Goal: Information Seeking & Learning: Learn about a topic

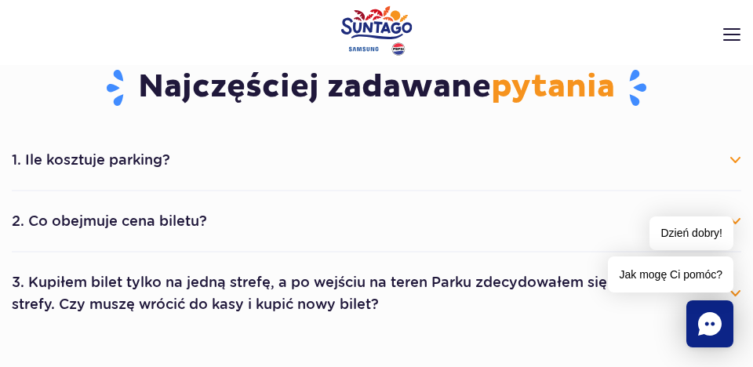
scroll to position [762, 0]
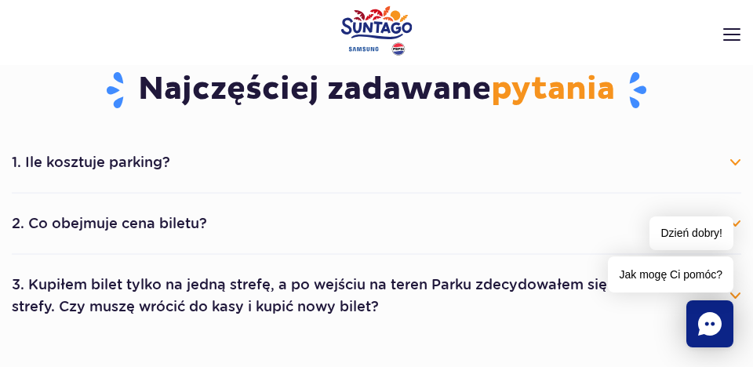
click at [176, 225] on button "2. Co obejmuje cena biletu?" at bounding box center [377, 223] width 730 height 35
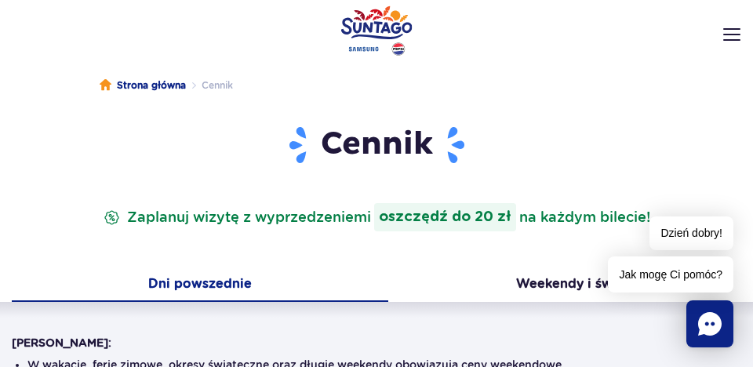
scroll to position [0, 0]
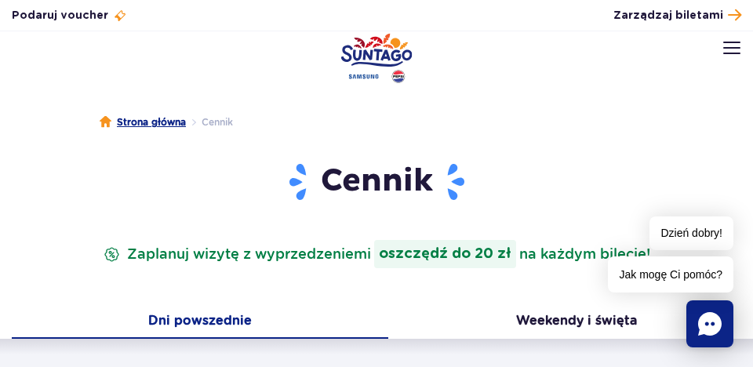
click at [177, 126] on link "Strona główna" at bounding box center [143, 123] width 86 height 16
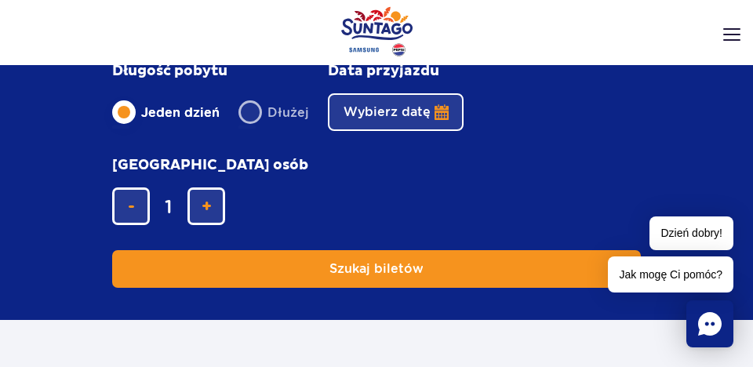
scroll to position [3281, 0]
